Goal: Transaction & Acquisition: Download file/media

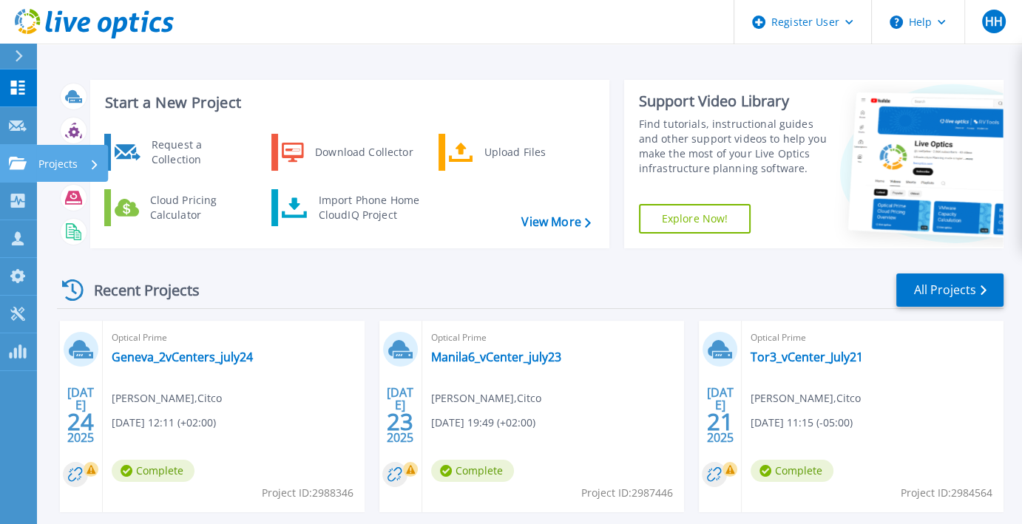
click at [19, 160] on icon at bounding box center [18, 163] width 18 height 13
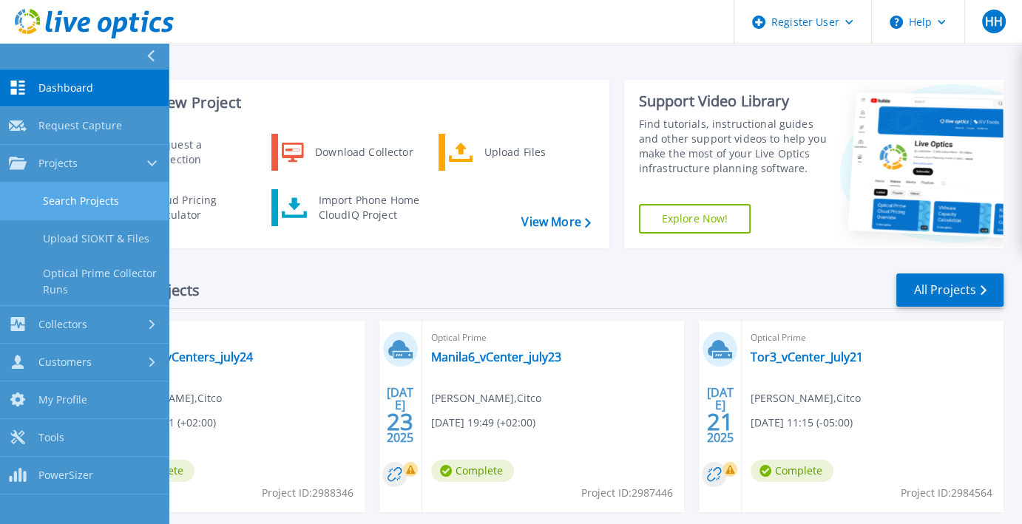
click at [107, 192] on link "Search Projects" at bounding box center [84, 202] width 169 height 38
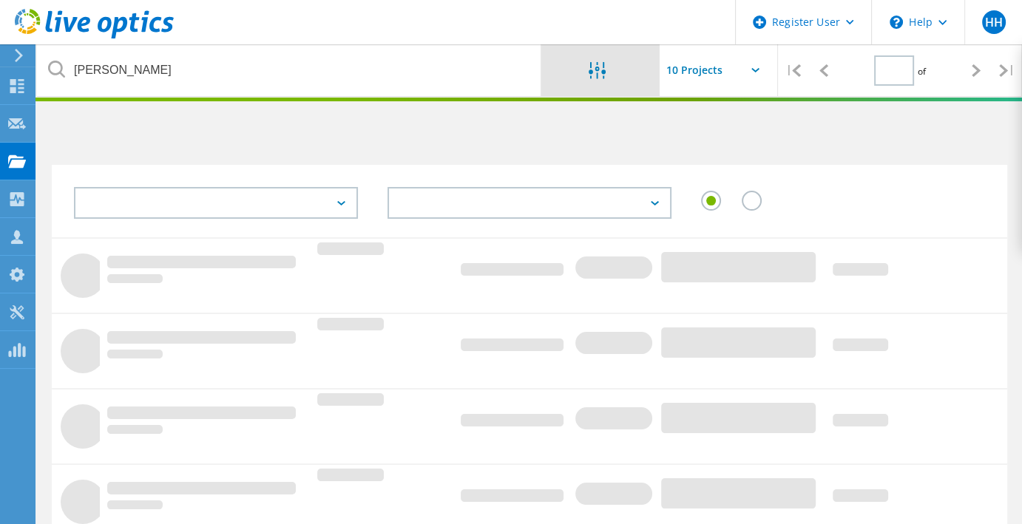
type input "1"
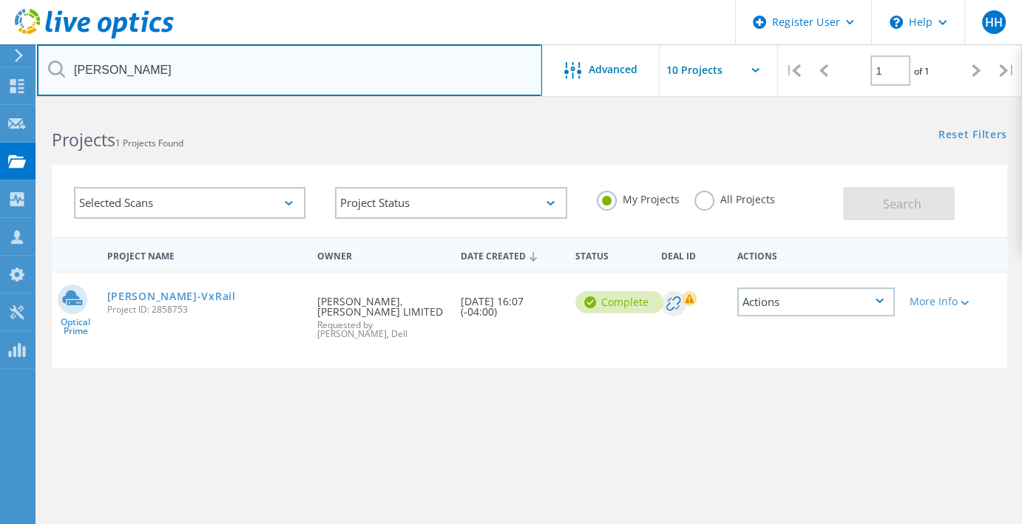
click at [451, 72] on input "eckler" at bounding box center [289, 70] width 505 height 52
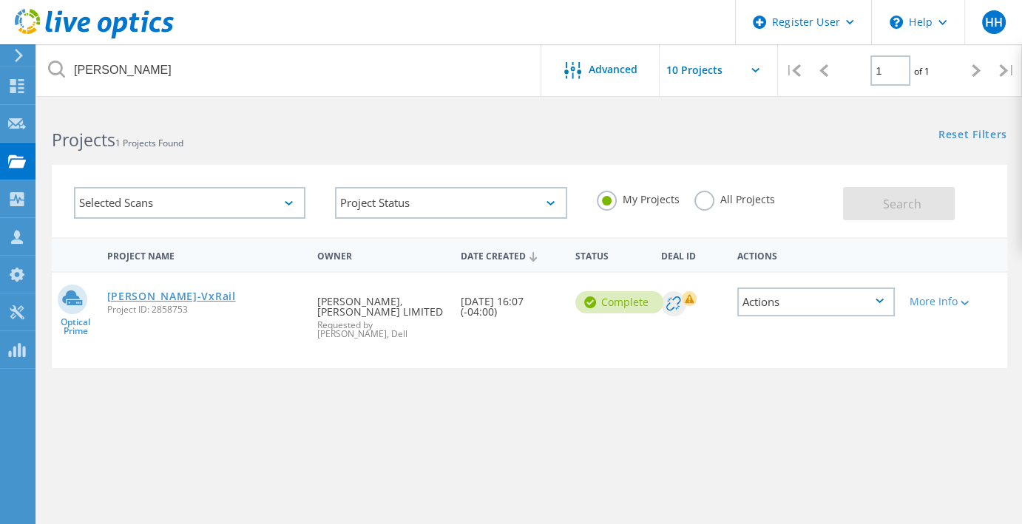
click at [136, 291] on link "[PERSON_NAME]-VxRail" at bounding box center [171, 296] width 129 height 10
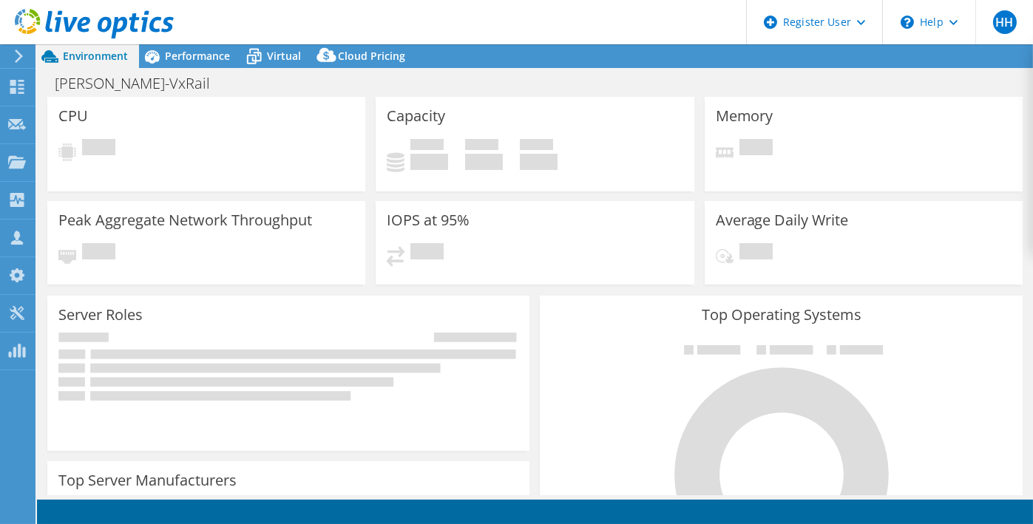
select select "USD"
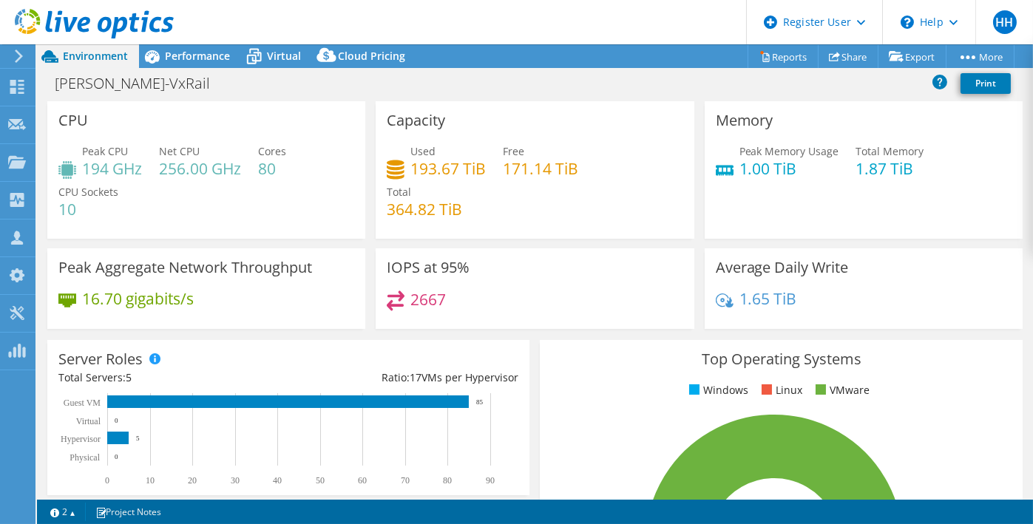
click at [425, 303] on h4 "2667" at bounding box center [429, 299] width 36 height 16
click at [211, 57] on span "Performance" at bounding box center [197, 56] width 65 height 14
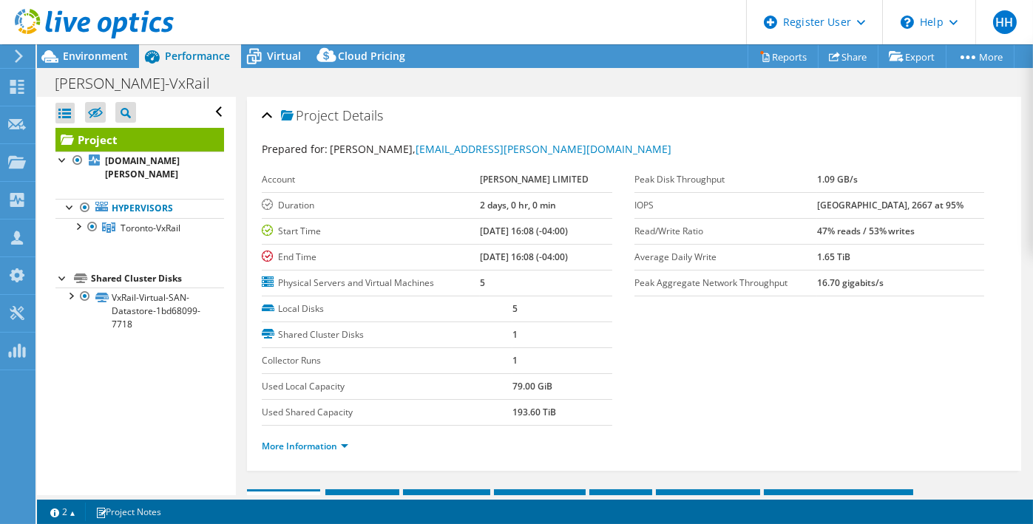
click at [839, 203] on b "[GEOGRAPHIC_DATA], 2667 at 95%" at bounding box center [890, 205] width 147 height 13
click at [502, 187] on td "[PERSON_NAME] LIMITED" at bounding box center [546, 180] width 132 height 26
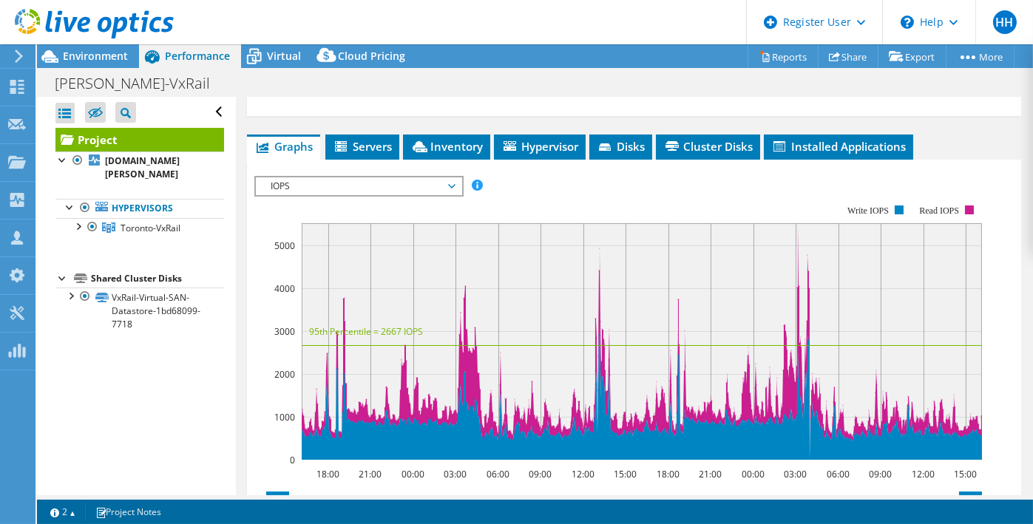
scroll to position [357, 0]
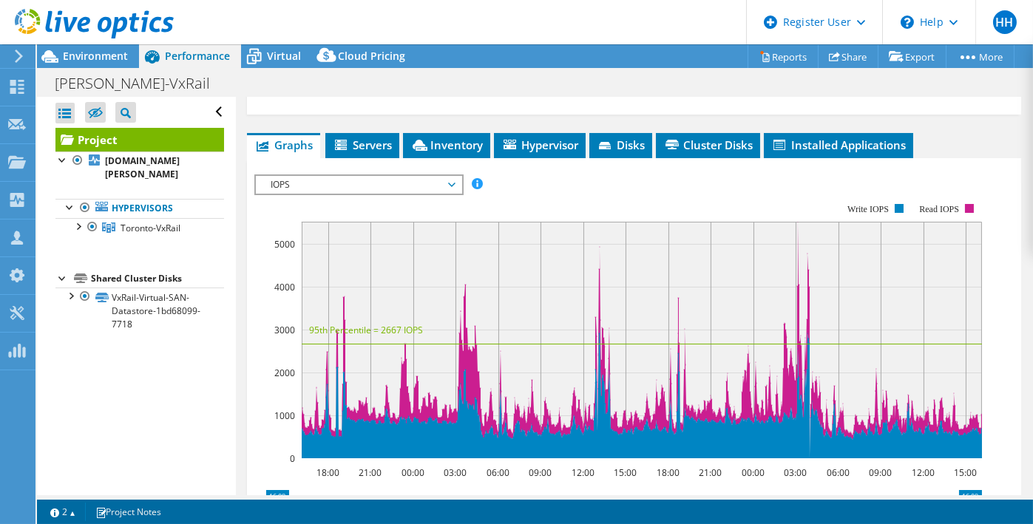
click at [365, 181] on span "IOPS" at bounding box center [358, 185] width 190 height 18
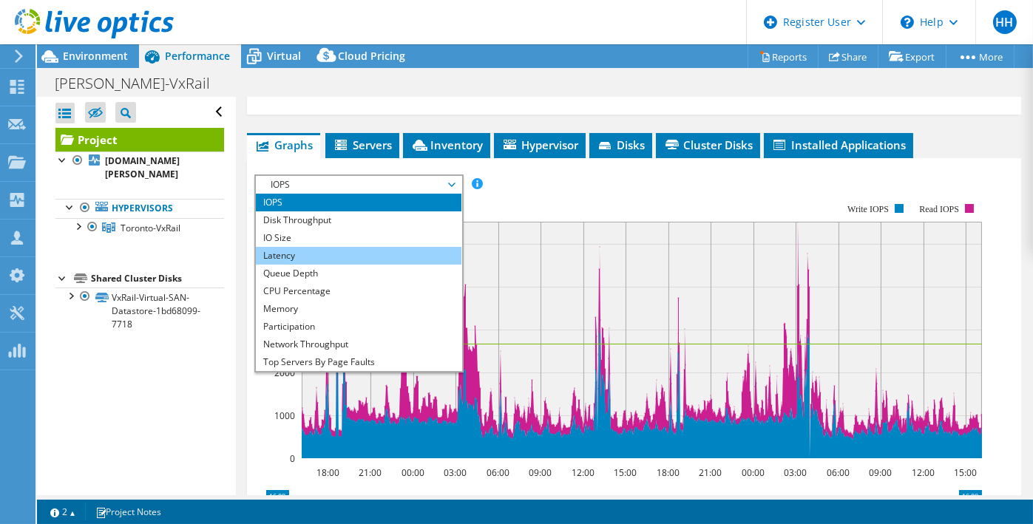
click at [355, 247] on li "Latency" at bounding box center [358, 256] width 205 height 18
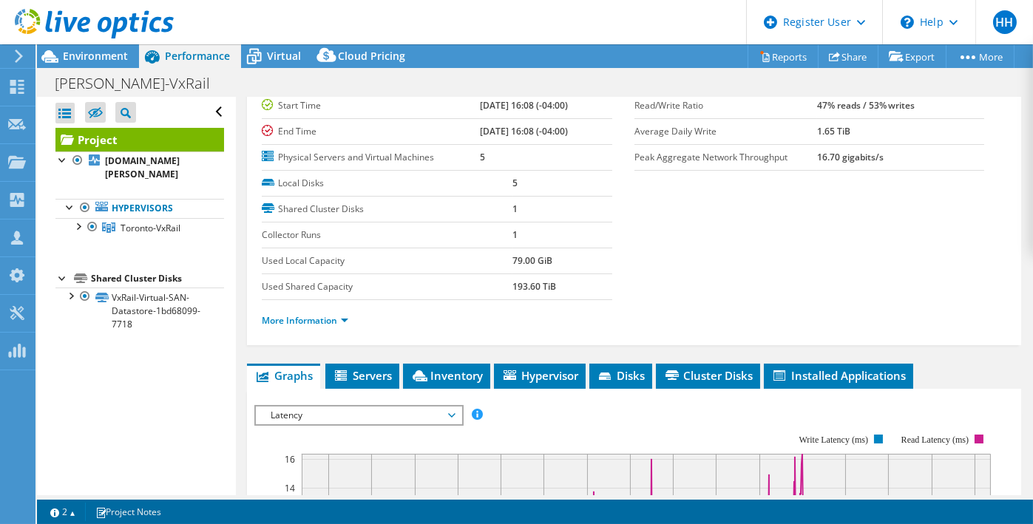
scroll to position [0, 0]
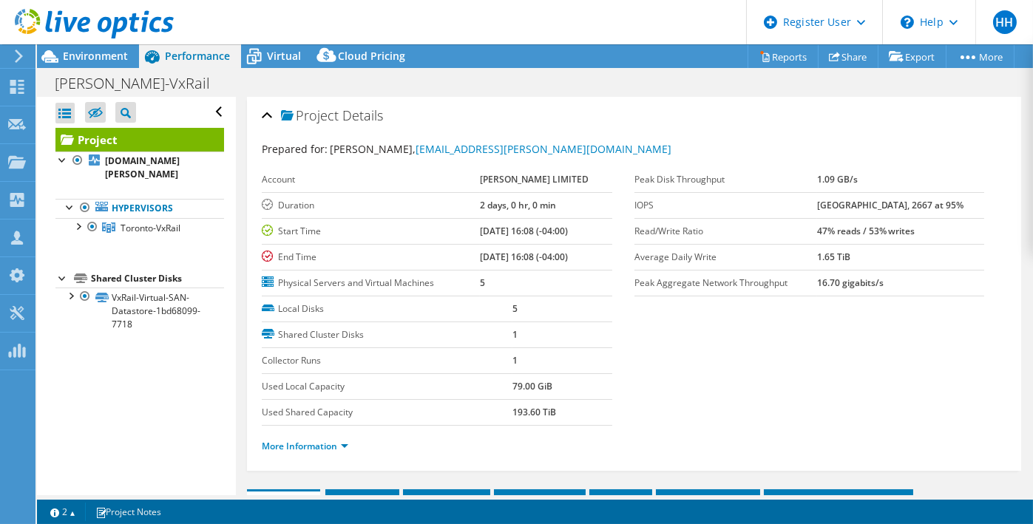
click at [877, 197] on td "[GEOGRAPHIC_DATA], 2667 at 95%" at bounding box center [900, 205] width 167 height 26
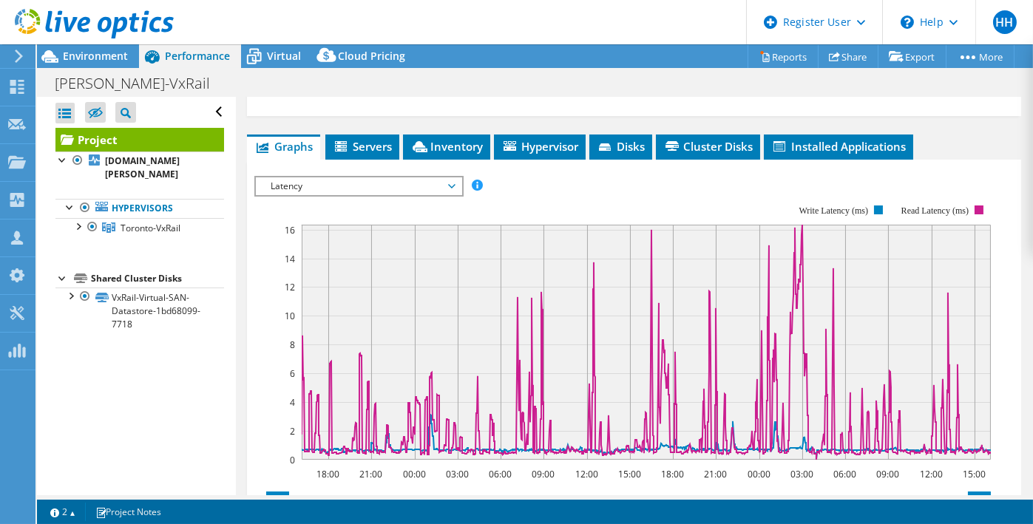
scroll to position [351, 0]
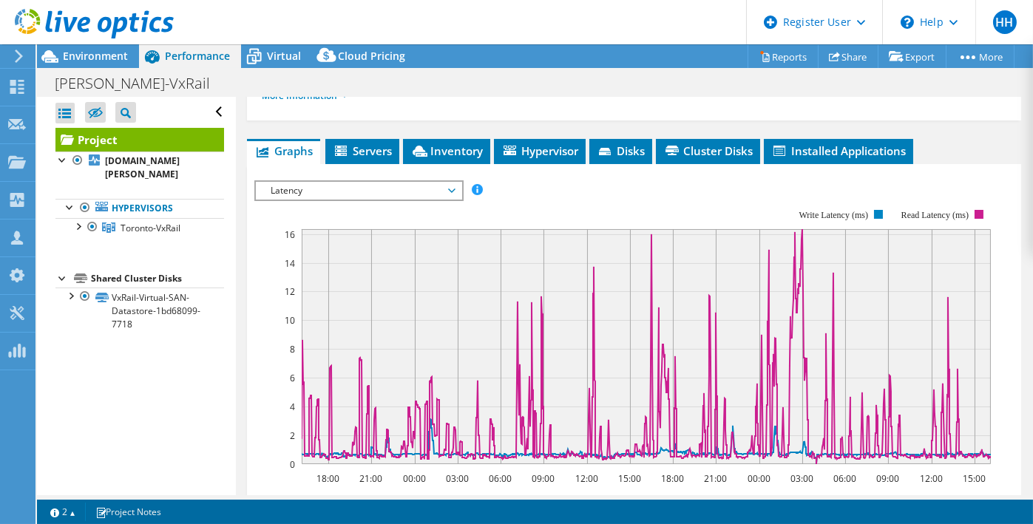
click at [439, 183] on span "Latency" at bounding box center [358, 191] width 190 height 18
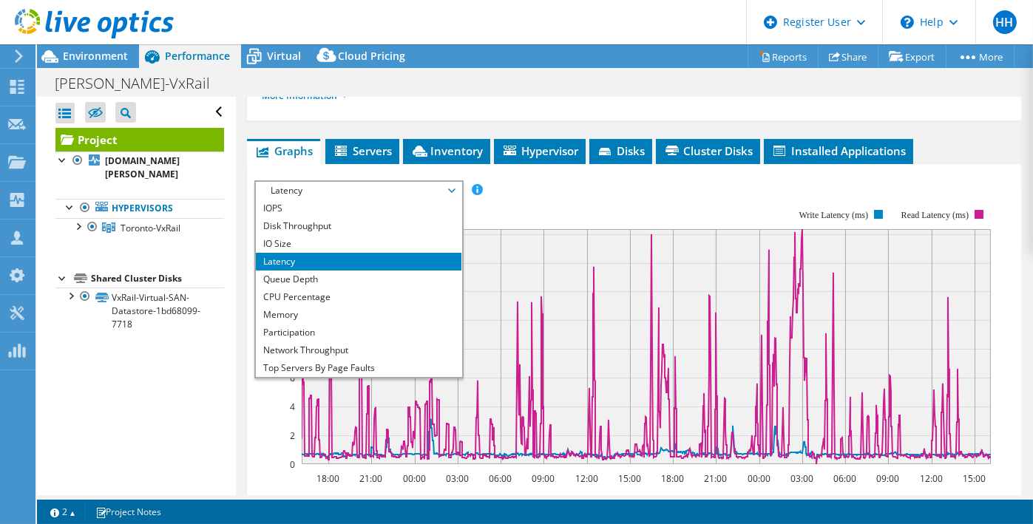
click at [523, 181] on div "IOPS Disk Throughput IO Size Latency Queue Depth CPU Percentage Memory Page Fau…" at bounding box center [634, 191] width 760 height 20
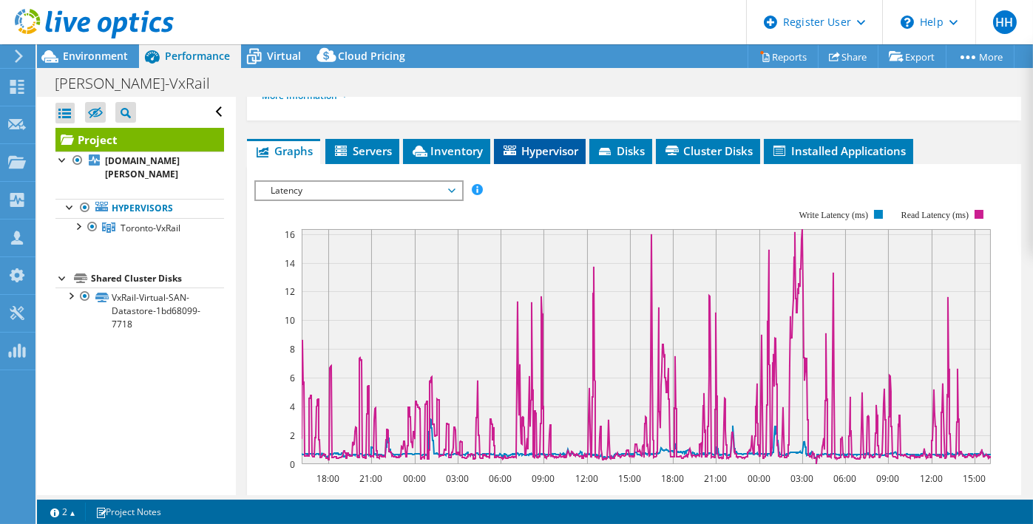
click at [556, 139] on li "Hypervisor" at bounding box center [540, 151] width 92 height 25
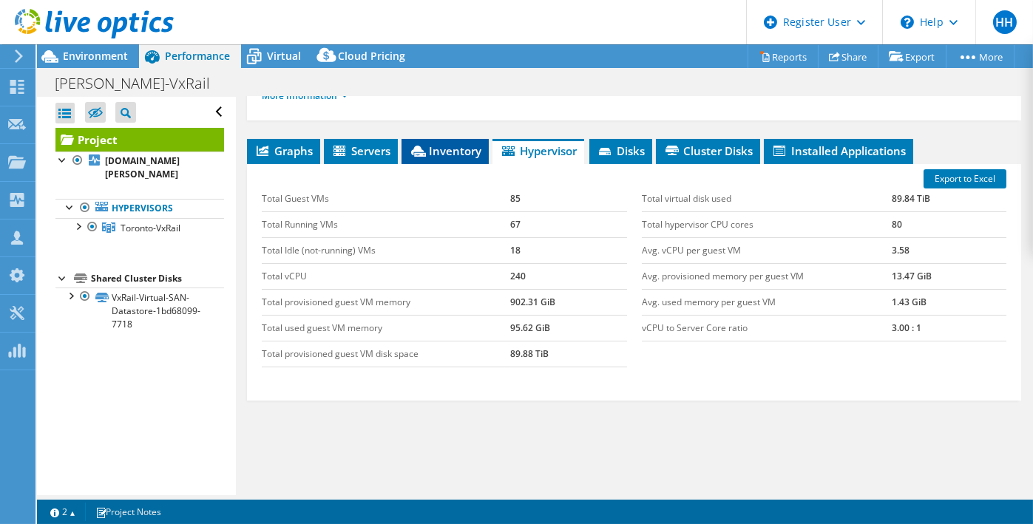
click at [435, 149] on span "Inventory" at bounding box center [445, 151] width 72 height 15
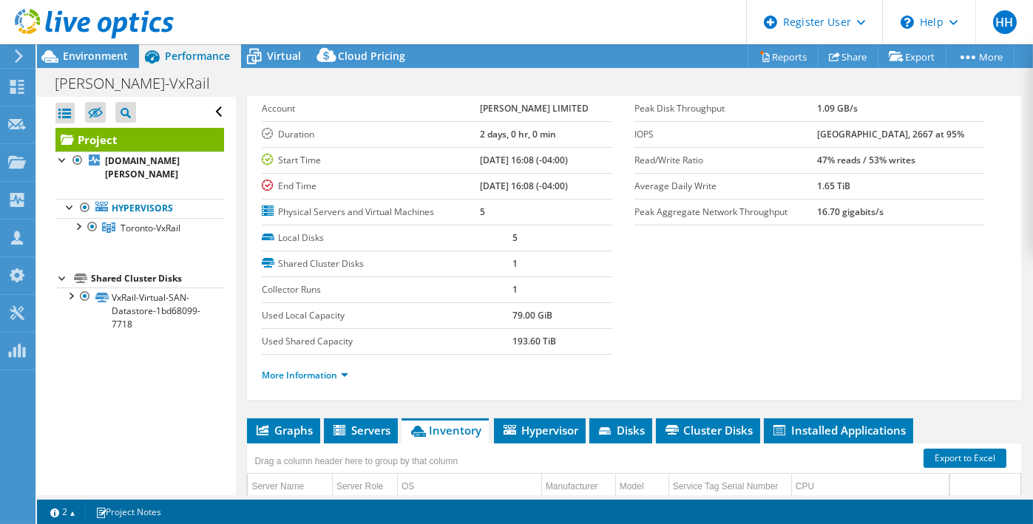
scroll to position [67, 0]
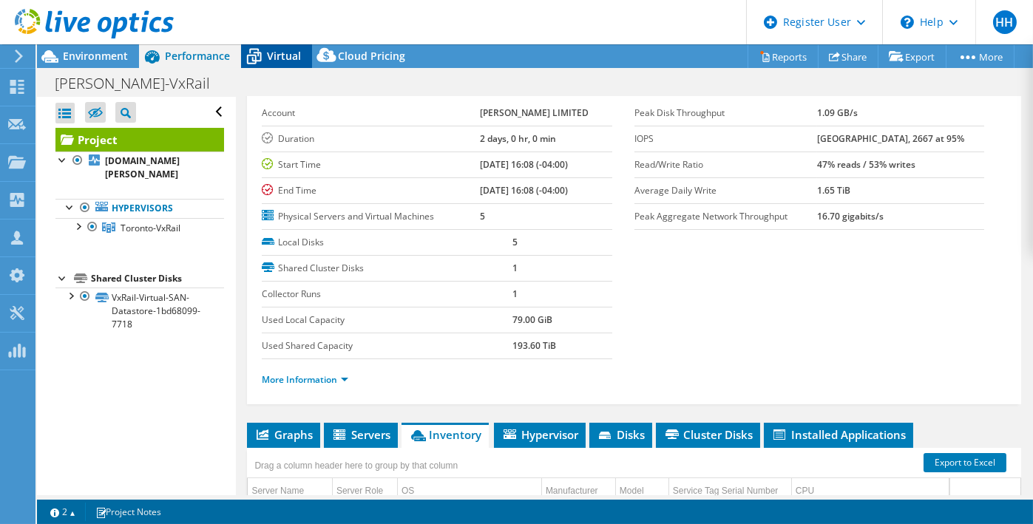
click at [286, 56] on span "Virtual" at bounding box center [284, 56] width 34 height 14
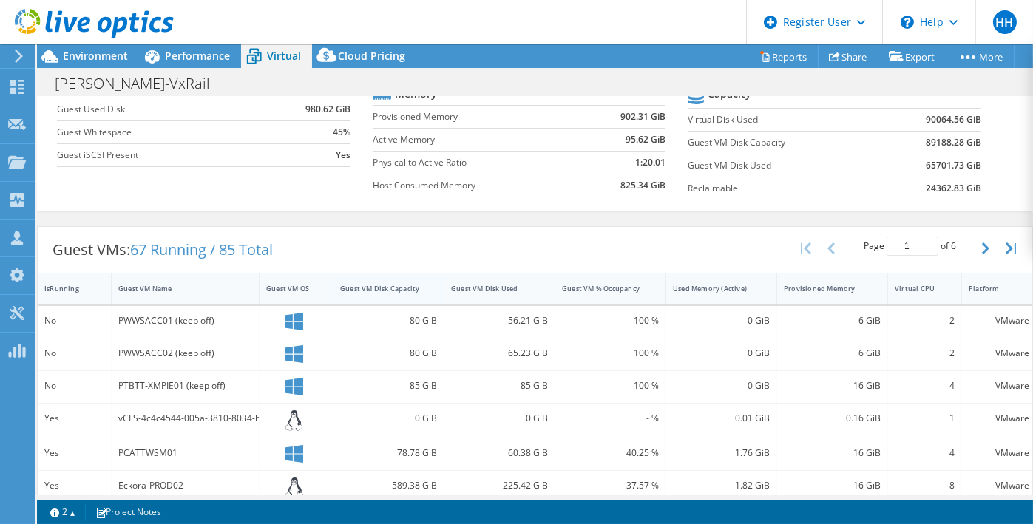
scroll to position [163, 0]
click at [502, 283] on div "Guest VM Disk Used" at bounding box center [490, 288] width 79 height 10
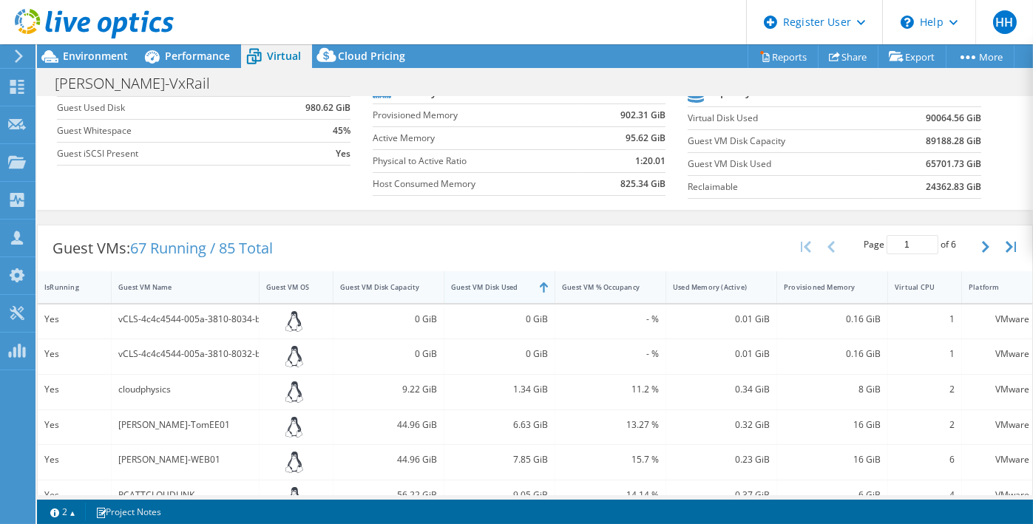
click at [542, 285] on div at bounding box center [555, 287] width 27 height 32
click at [501, 283] on div "Guest VM Disk Used" at bounding box center [490, 288] width 79 height 10
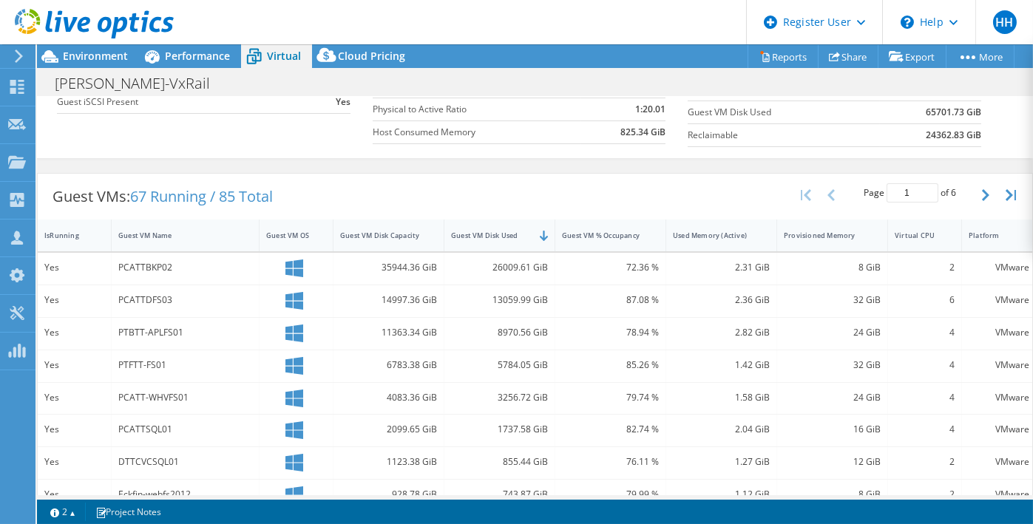
scroll to position [216, 0]
drag, startPoint x: 122, startPoint y: 266, endPoint x: 152, endPoint y: 263, distance: 30.4
click at [152, 263] on div "PCATTBKP02" at bounding box center [185, 266] width 134 height 16
click at [155, 263] on div "PCATTBKP02" at bounding box center [185, 266] width 134 height 16
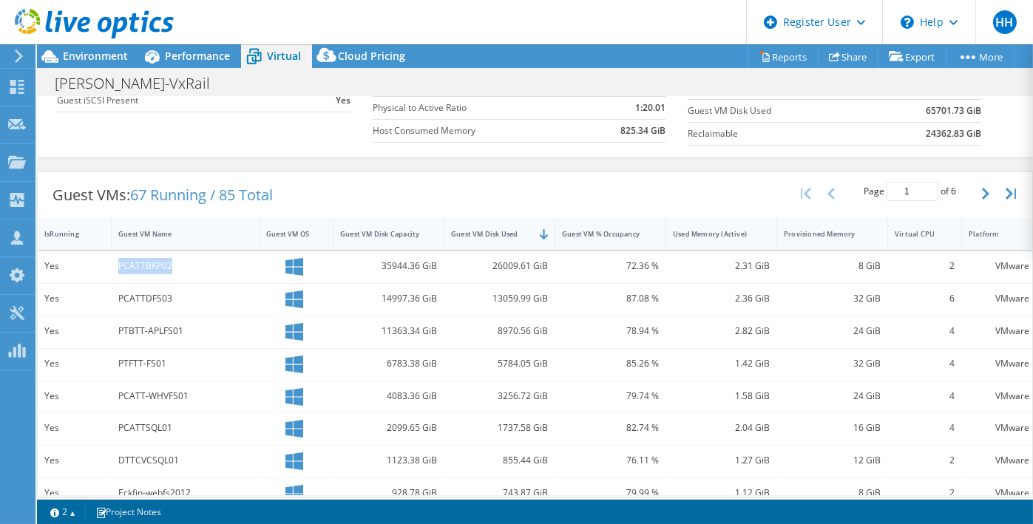
click at [164, 267] on div "PCATTBKP02" at bounding box center [185, 266] width 134 height 16
drag, startPoint x: 179, startPoint y: 263, endPoint x: 108, endPoint y: 264, distance: 71.0
click at [108, 264] on div "Yes PCATTBKP02 35944.36 GiB 26009.61 GiB 72.36 % 2.31 GiB 8 GiB 2 VMware" at bounding box center [537, 268] width 999 height 32
drag, startPoint x: 503, startPoint y: 260, endPoint x: 519, endPoint y: 262, distance: 15.6
click at [519, 262] on div "26009.61 GiB" at bounding box center [499, 266] width 97 height 16
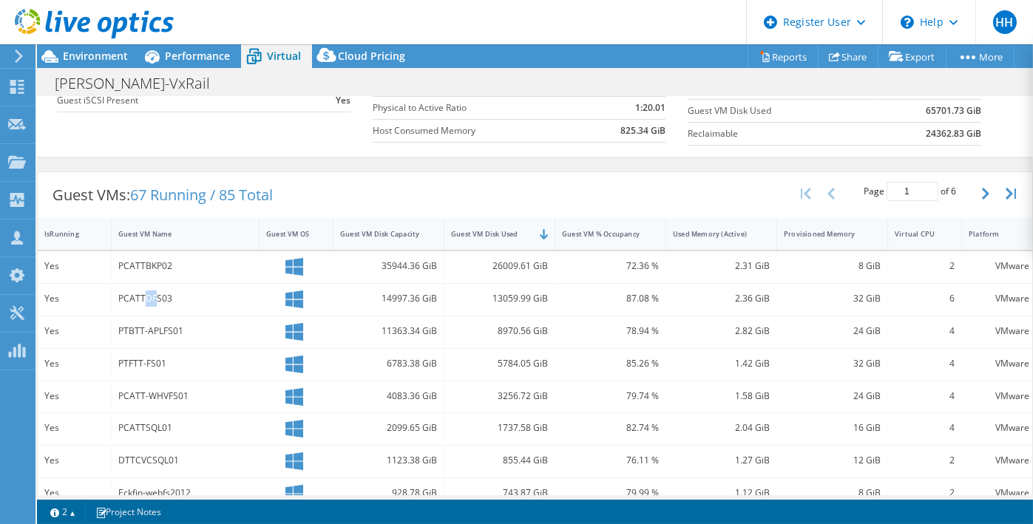
drag, startPoint x: 146, startPoint y: 293, endPoint x: 154, endPoint y: 293, distance: 8.1
click at [154, 293] on div "PCATTDFS03" at bounding box center [185, 299] width 134 height 16
drag, startPoint x: 160, startPoint y: 295, endPoint x: 146, endPoint y: 297, distance: 14.2
click at [146, 297] on div "PCATTDFS03" at bounding box center [185, 299] width 134 height 16
click at [510, 293] on div "13059.99 GiB" at bounding box center [499, 299] width 97 height 16
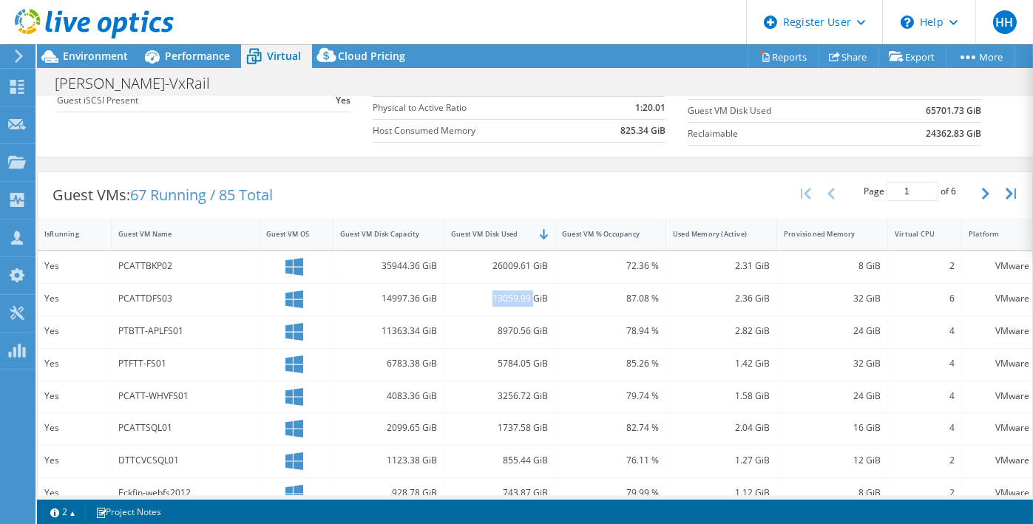
click at [510, 293] on div "13059.99 GiB" at bounding box center [499, 299] width 97 height 16
click at [783, 57] on link "Reports" at bounding box center [783, 56] width 71 height 23
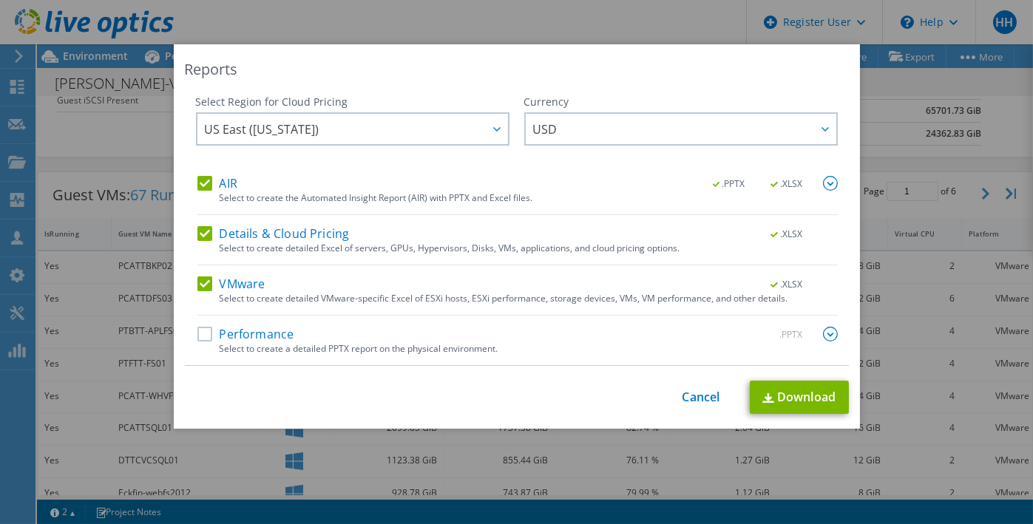
click at [198, 339] on label "Performance" at bounding box center [246, 334] width 97 height 15
click at [0, 0] on input "Performance" at bounding box center [0, 0] width 0 height 0
click at [799, 388] on link "Download" at bounding box center [799, 397] width 99 height 33
